Goal: Transaction & Acquisition: Purchase product/service

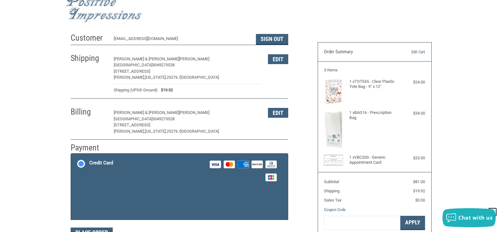
scroll to position [11, 0]
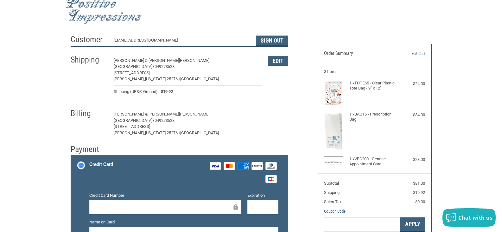
click at [279, 116] on button "Edit" at bounding box center [278, 114] width 20 height 10
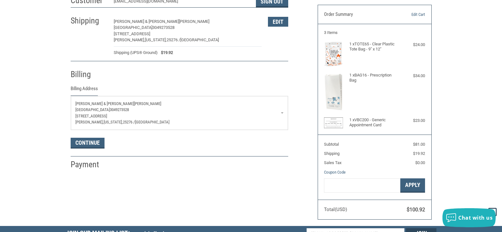
scroll to position [48, 0]
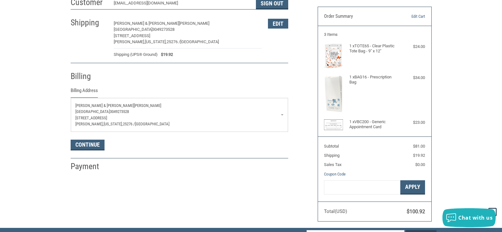
click at [129, 112] on span "3049273528" at bounding box center [119, 111] width 19 height 5
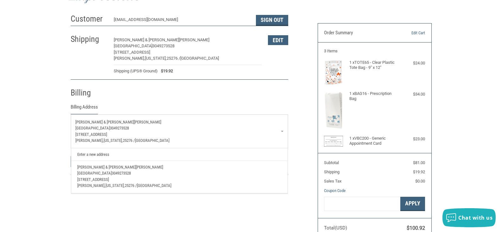
scroll to position [63, 0]
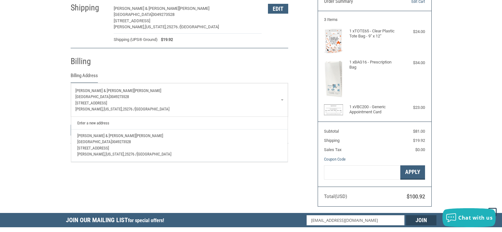
click at [219, 106] on p "[PERSON_NAME], [US_STATE], 25276 / [GEOGRAPHIC_DATA]" at bounding box center [179, 109] width 208 height 6
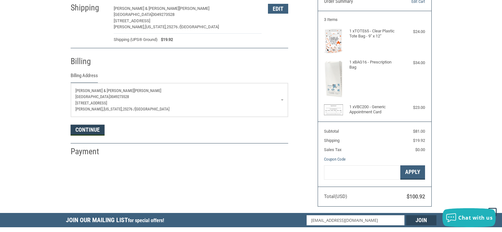
click at [92, 126] on button "Continue" at bounding box center [88, 130] width 34 height 11
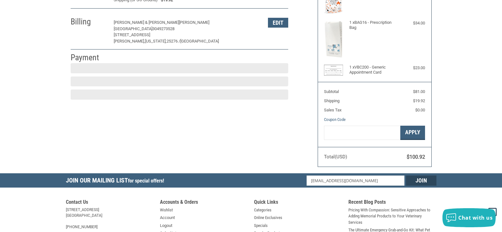
scroll to position [106, 0]
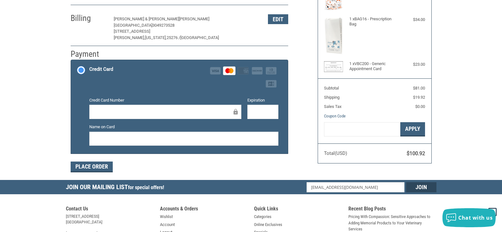
click at [132, 134] on div at bounding box center [183, 139] width 189 height 14
click at [98, 166] on button "Place Order" at bounding box center [92, 166] width 42 height 11
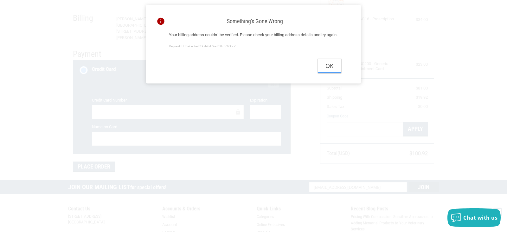
click at [331, 73] on button "Ok" at bounding box center [329, 66] width 23 height 14
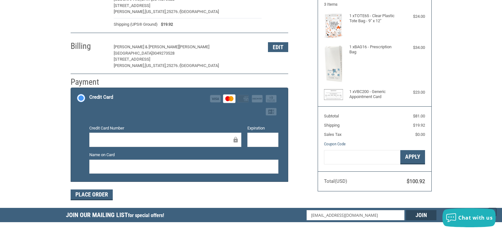
scroll to position [43, 0]
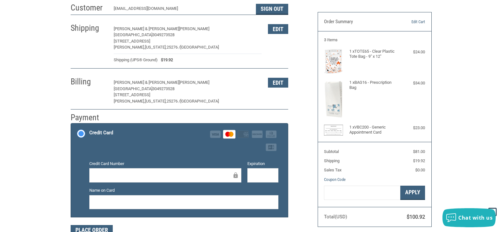
click at [132, 83] on span "[PERSON_NAME] & [PERSON_NAME]" at bounding box center [146, 82] width 65 height 5
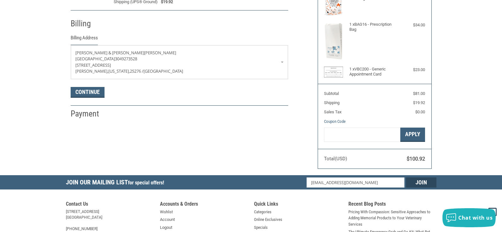
scroll to position [112, 0]
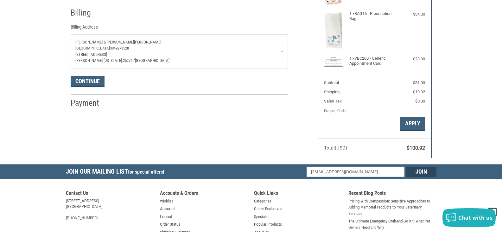
click at [118, 55] on p "[STREET_ADDRESS]" at bounding box center [179, 54] width 208 height 6
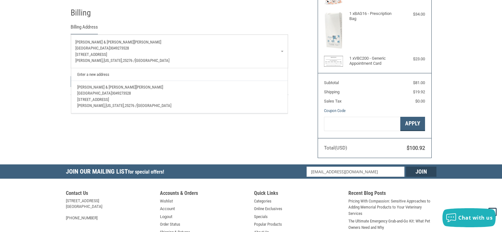
click at [127, 54] on p "[STREET_ADDRESS]" at bounding box center [179, 54] width 208 height 6
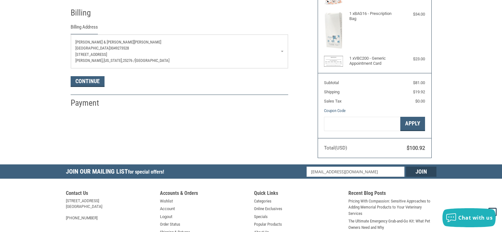
click at [127, 54] on p "[STREET_ADDRESS]" at bounding box center [179, 54] width 208 height 6
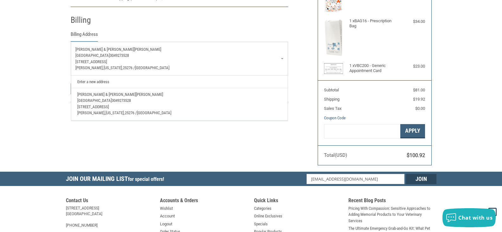
scroll to position [0, 0]
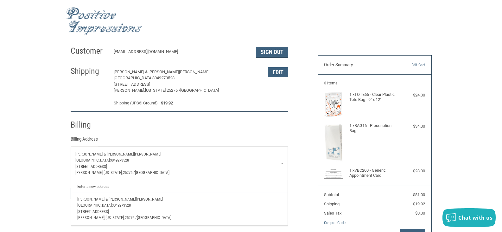
click at [69, 97] on div "Customer LKVETHOSPITAL@GMAIL.COM Sign Out Shipping NICHOLAS & HANNAH SMITH LITT…" at bounding box center [189, 131] width 247 height 177
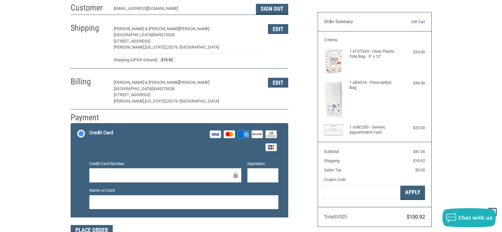
scroll to position [11, 0]
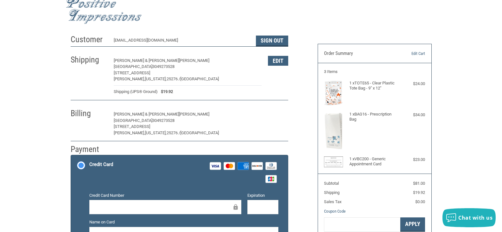
click at [287, 118] on button "Edit" at bounding box center [278, 114] width 20 height 10
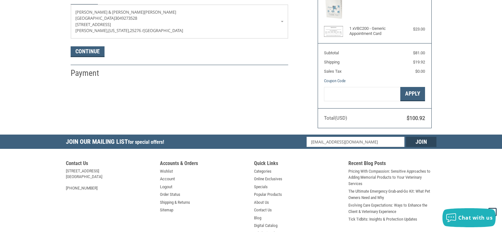
scroll to position [144, 0]
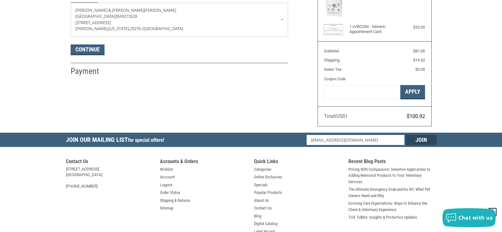
click at [415, 141] on input "Join" at bounding box center [421, 140] width 30 height 10
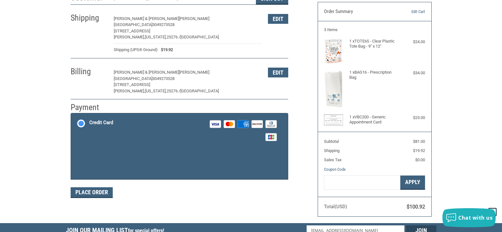
scroll to position [43, 0]
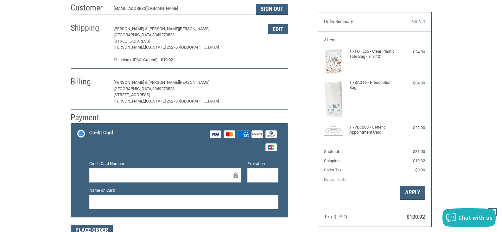
click at [278, 81] on button "Edit" at bounding box center [278, 83] width 20 height 10
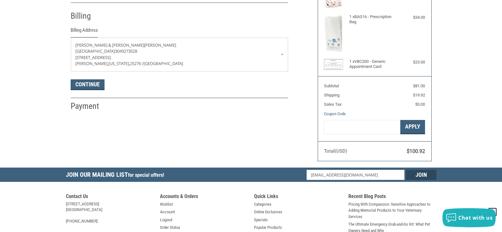
scroll to position [112, 0]
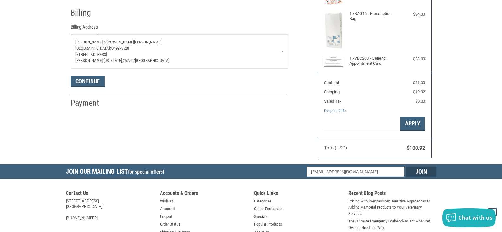
click at [162, 59] on p "[PERSON_NAME], [US_STATE], 25276 / [GEOGRAPHIC_DATA]" at bounding box center [179, 60] width 208 height 6
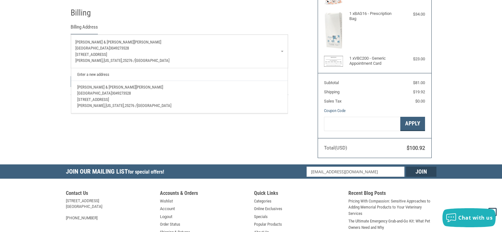
click at [111, 103] on span "[US_STATE]," at bounding box center [115, 105] width 19 height 5
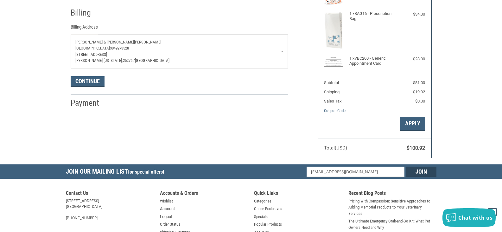
click at [261, 54] on p "[STREET_ADDRESS]" at bounding box center [179, 54] width 208 height 6
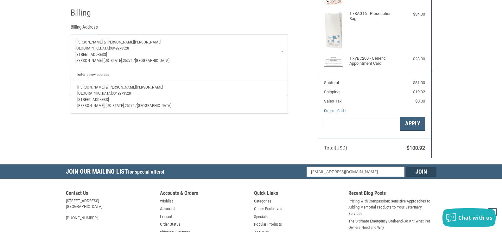
click at [112, 75] on link "Enter a new address" at bounding box center [179, 74] width 210 height 12
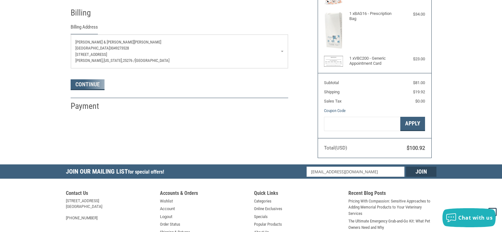
select select "US"
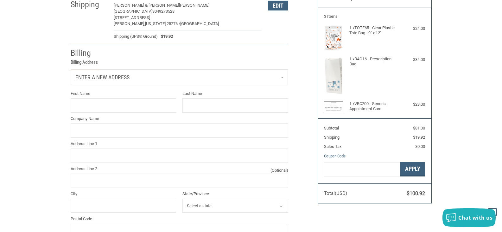
scroll to position [0, 0]
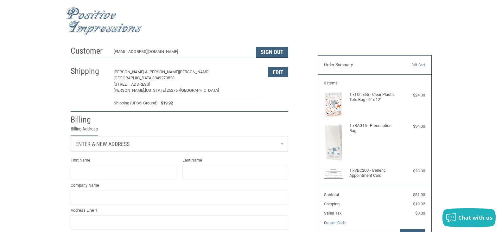
click at [222, 39] on div at bounding box center [251, 21] width 371 height 36
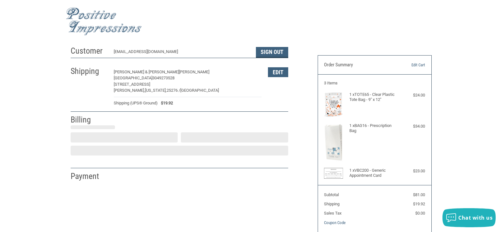
select select "US"
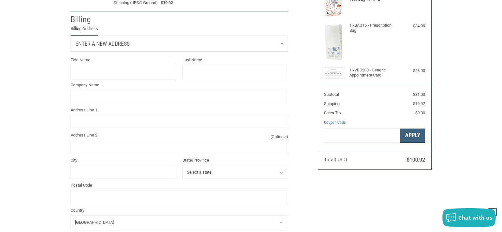
scroll to position [34, 0]
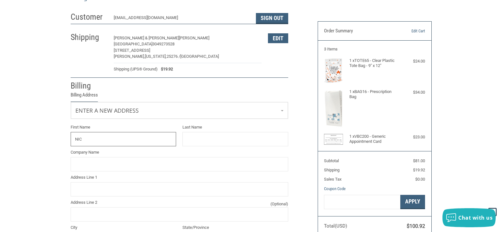
type input "[PERSON_NAME] & [PERSON_NAME]"
type input "[PERSON_NAME]"
type input "[GEOGRAPHIC_DATA]"
type input "[STREET_ADDRESS]"
type input "[PERSON_NAME]"
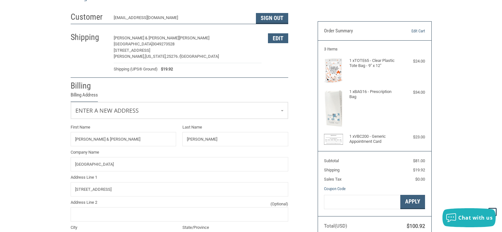
select select "WV"
type input "25276"
type input "3049273528"
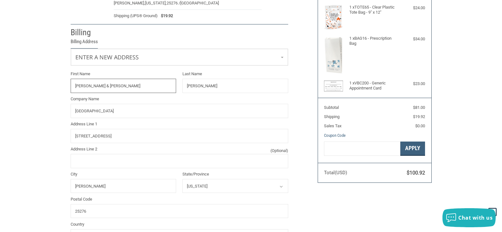
scroll to position [97, 0]
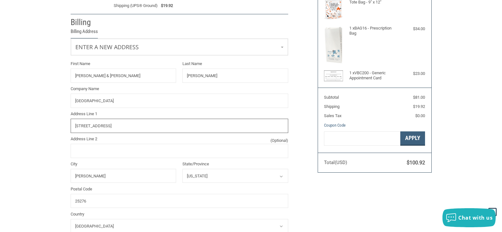
click at [127, 127] on input "[STREET_ADDRESS]" at bounding box center [180, 126] width 218 height 14
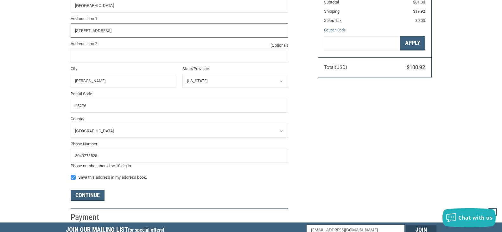
scroll to position [224, 0]
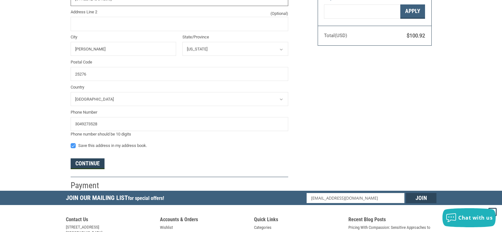
type input "[STREET_ADDRESS]"
click at [95, 166] on button "Continue" at bounding box center [88, 163] width 34 height 11
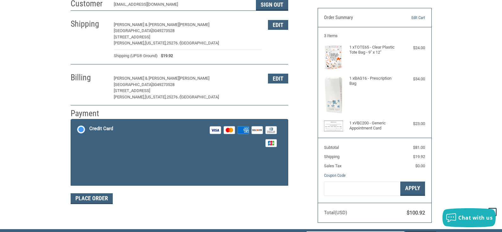
scroll to position [43, 0]
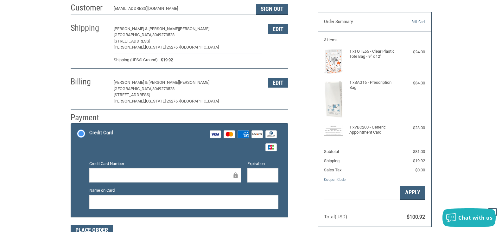
click at [106, 168] on div at bounding box center [165, 175] width 152 height 14
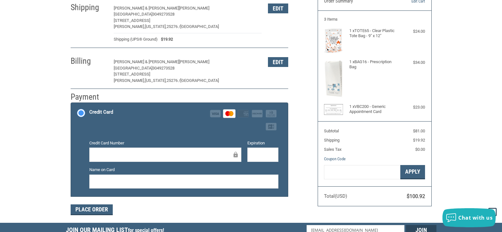
scroll to position [75, 0]
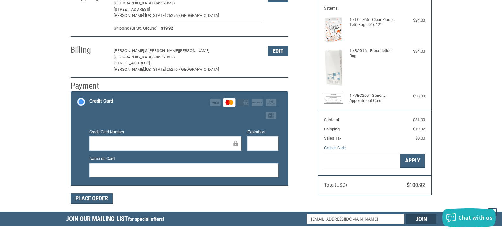
click at [125, 174] on iframe at bounding box center [184, 169] width 180 height 7
click at [109, 196] on button "Place Order" at bounding box center [92, 198] width 42 height 11
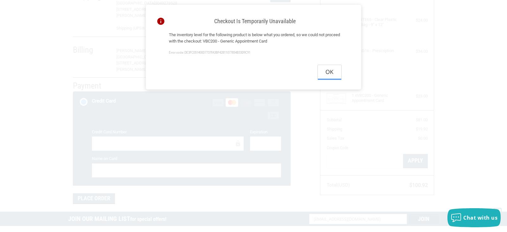
click at [332, 70] on button "Ok" at bounding box center [329, 72] width 23 height 14
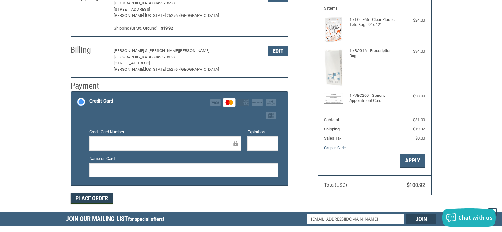
click at [99, 195] on button "Place Order" at bounding box center [92, 198] width 42 height 11
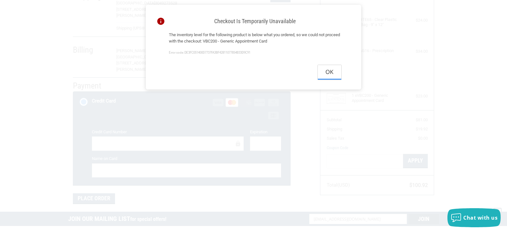
click at [325, 71] on button "Ok" at bounding box center [329, 72] width 23 height 14
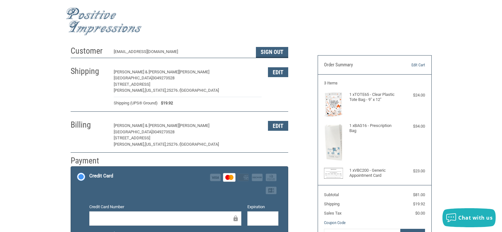
scroll to position [32, 0]
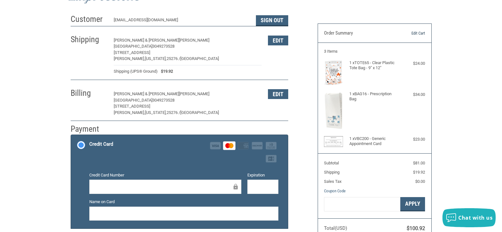
click at [425, 32] on link "Edit Cart" at bounding box center [409, 33] width 32 height 6
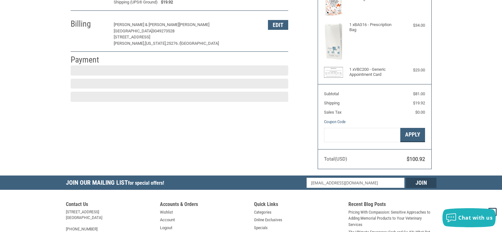
scroll to position [106, 0]
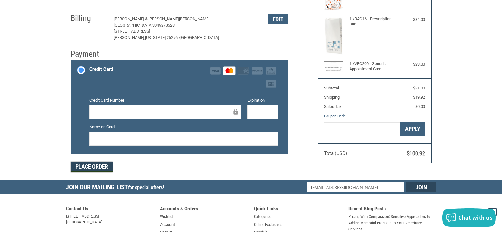
click at [101, 166] on button "Place Order" at bounding box center [92, 166] width 42 height 11
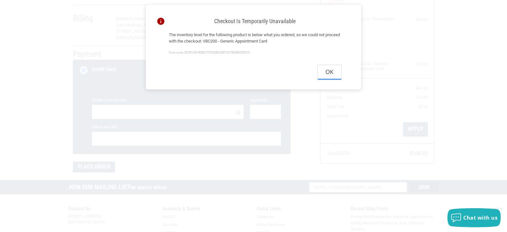
click at [328, 72] on button "Ok" at bounding box center [329, 72] width 23 height 14
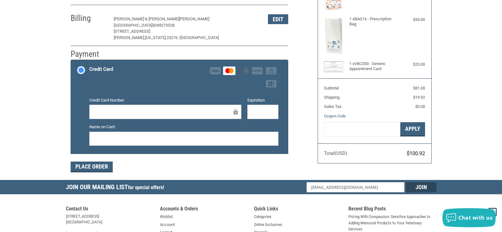
drag, startPoint x: 397, startPoint y: 61, endPoint x: 383, endPoint y: 70, distance: 16.3
click at [391, 64] on h4 "1 x VBC200 - Generic Appointment Card" at bounding box center [374, 66] width 49 height 10
click at [379, 72] on div "1 x VBC200 - Generic Appointment Card" at bounding box center [375, 66] width 51 height 11
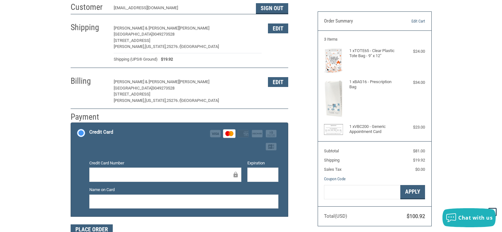
scroll to position [43, 0]
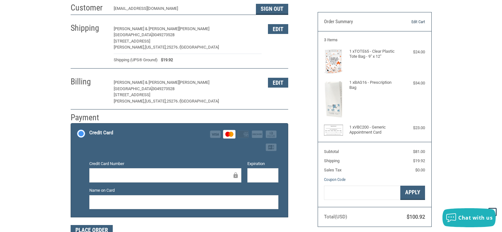
click at [420, 21] on link "Edit Cart" at bounding box center [409, 22] width 32 height 6
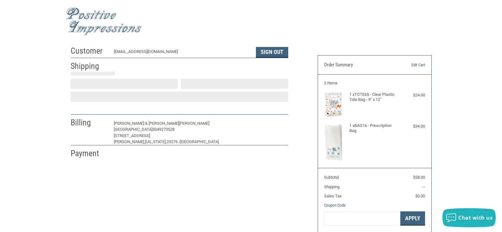
scroll to position [12, 0]
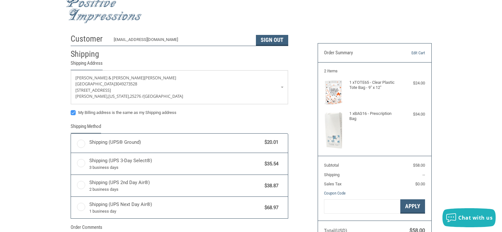
radio input "true"
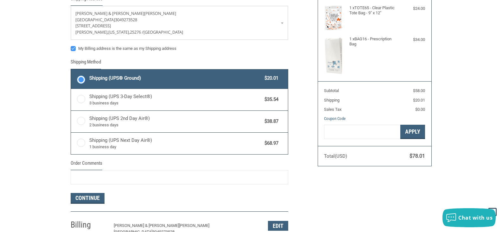
scroll to position [127, 0]
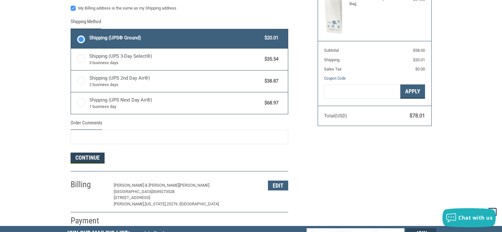
click at [93, 157] on button "Continue" at bounding box center [88, 157] width 34 height 11
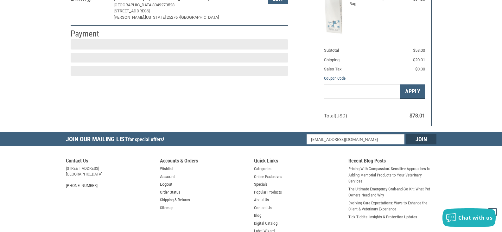
scroll to position [106, 0]
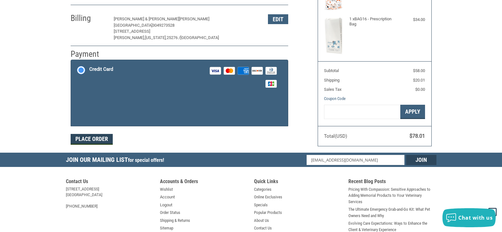
click at [104, 143] on form "Payment Methods Credit Card Credit Card Visa Master Amex Discover Diners Club J…" at bounding box center [180, 102] width 218 height 85
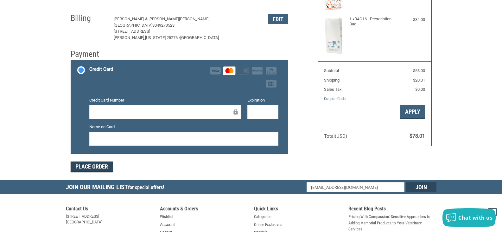
click at [96, 168] on button "Place Order" at bounding box center [92, 166] width 42 height 11
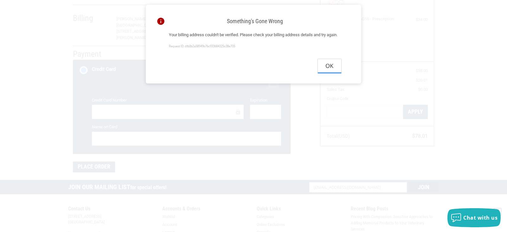
click at [323, 69] on button "Ok" at bounding box center [329, 66] width 23 height 14
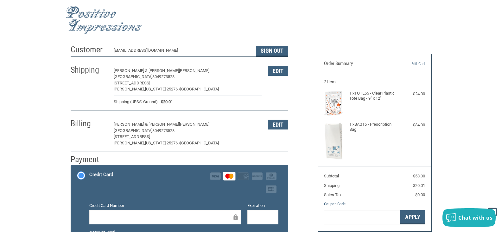
scroll to position [0, 0]
